Goal: Task Accomplishment & Management: Complete application form

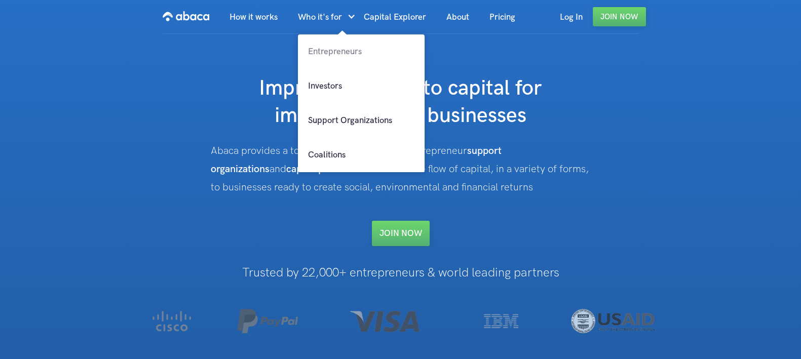
click at [337, 52] on link "Entrepreneurs" at bounding box center [361, 51] width 127 height 34
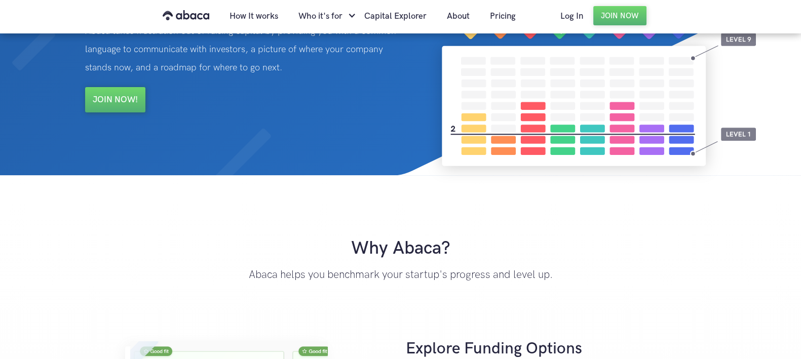
scroll to position [126, 0]
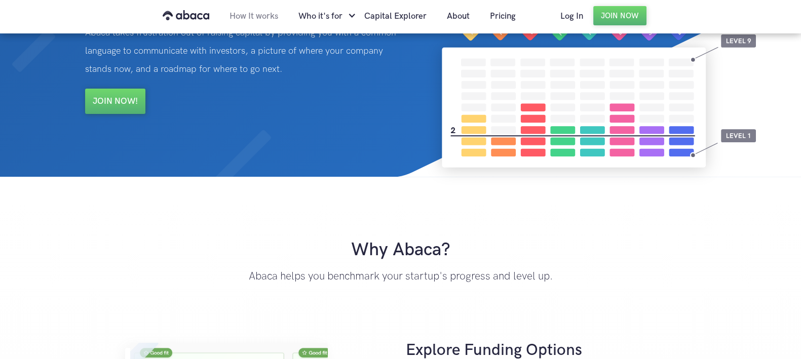
click at [243, 17] on link "How It works" at bounding box center [253, 16] width 69 height 34
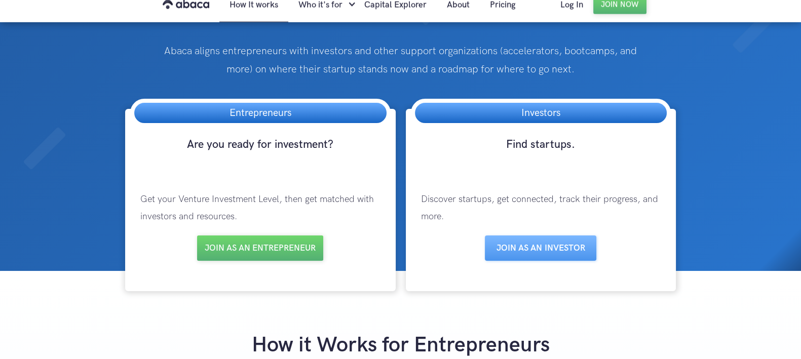
scroll to position [42, 0]
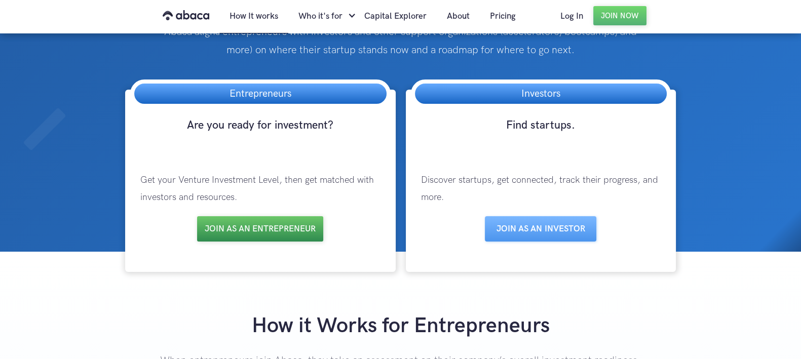
click at [241, 228] on link "Join as an entrepreneur" at bounding box center [260, 228] width 126 height 25
